Goal: Navigation & Orientation: Understand site structure

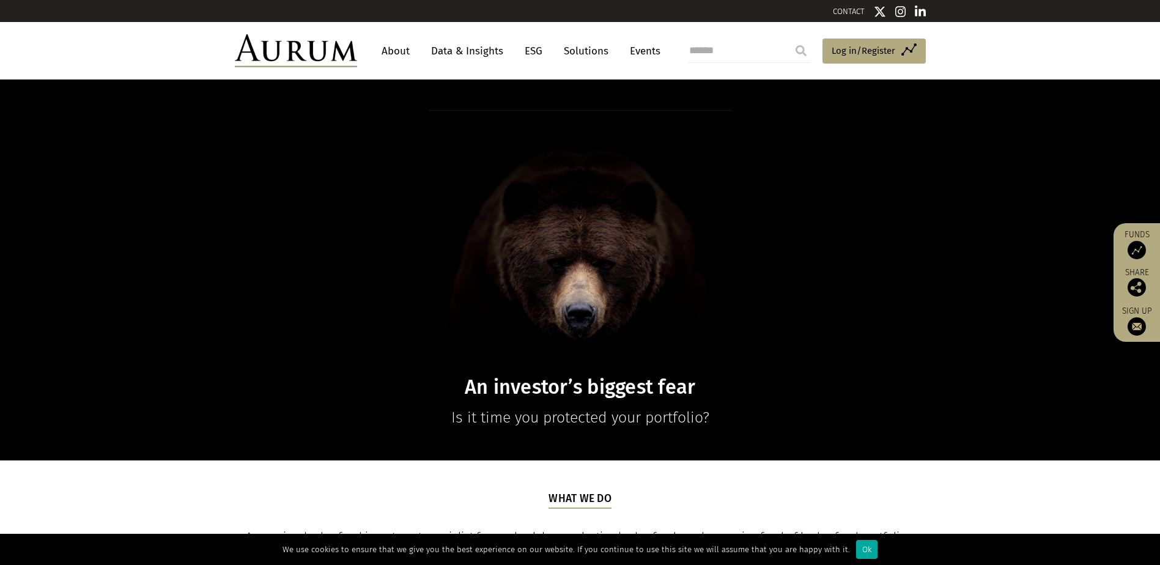
click at [463, 49] on link "Data & Insights" at bounding box center [467, 51] width 84 height 23
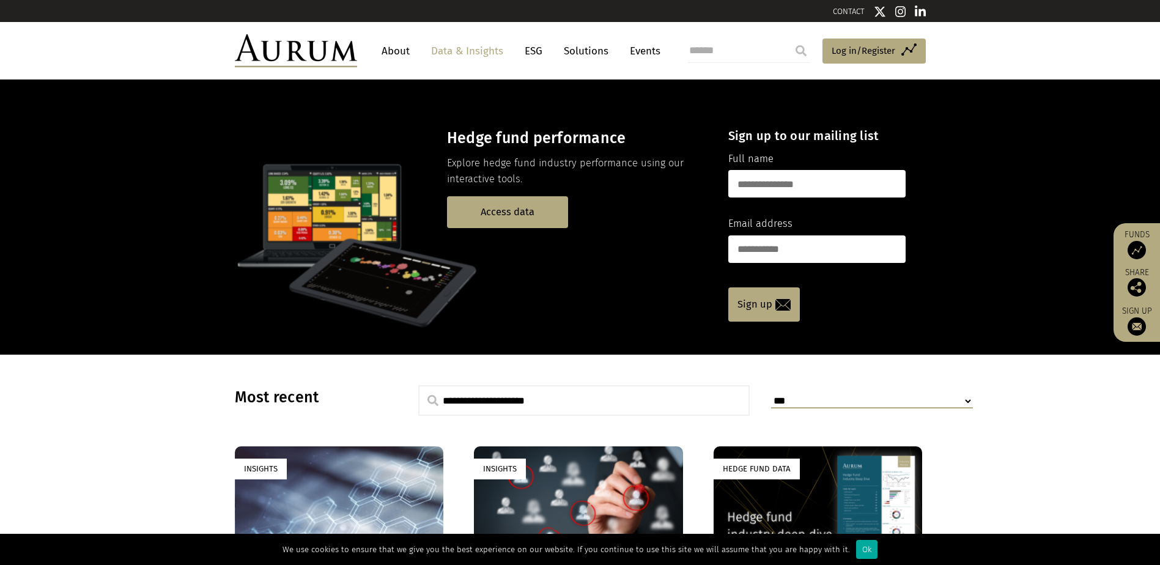
click at [576, 51] on link "Solutions" at bounding box center [585, 51] width 57 height 23
